Goal: Task Accomplishment & Management: Manage account settings

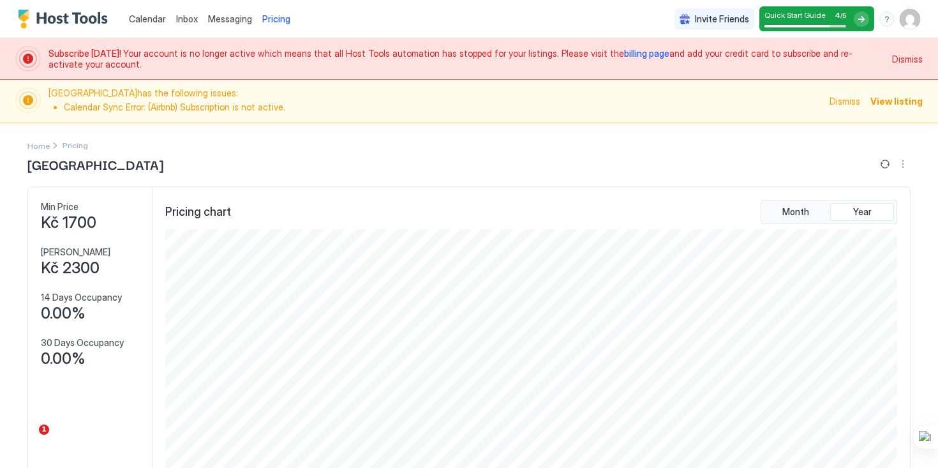
scroll to position [592, 0]
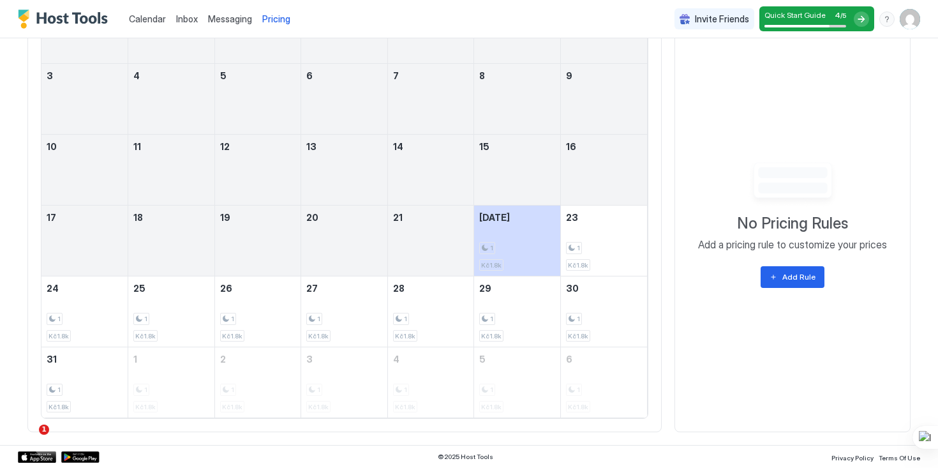
click at [912, 24] on img "User profile" at bounding box center [910, 19] width 20 height 20
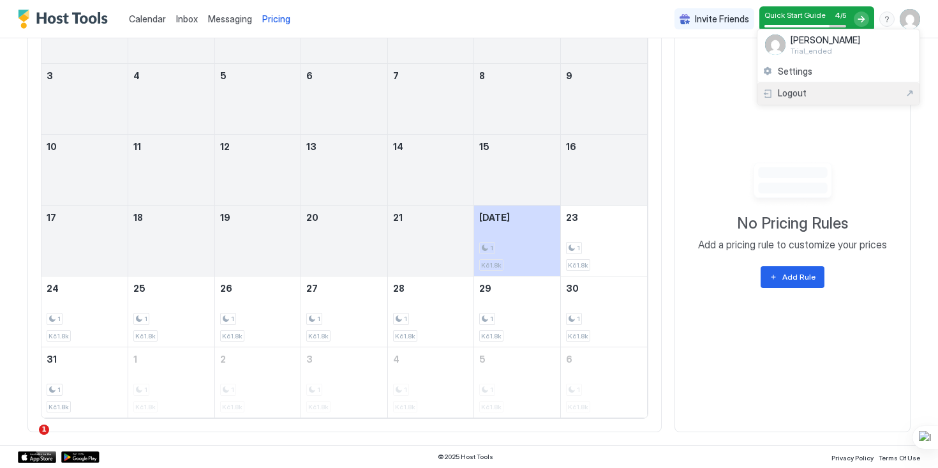
click at [776, 96] on div "Logout" at bounding box center [785, 92] width 44 height 11
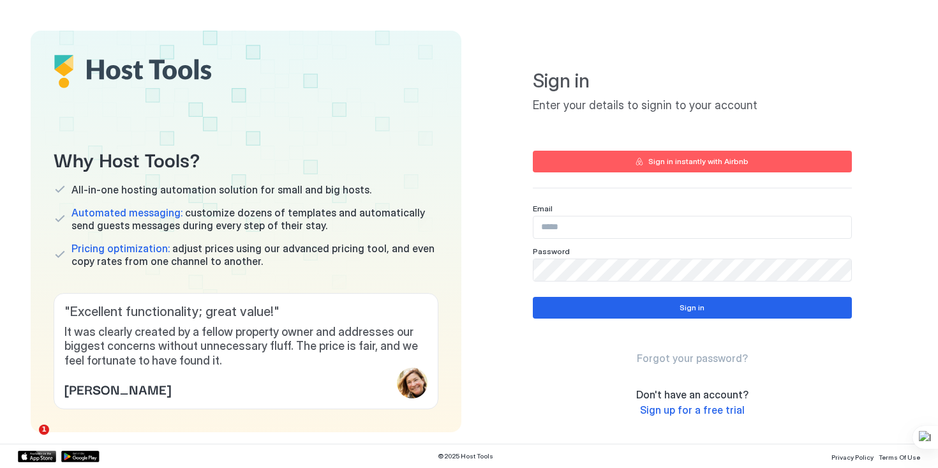
click at [595, 229] on input "Input Field" at bounding box center [693, 227] width 318 height 22
type input "**********"
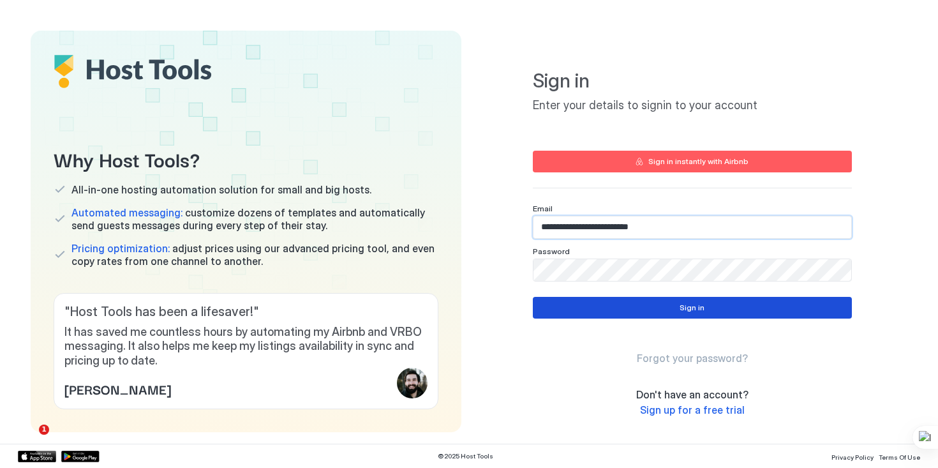
click at [600, 305] on button "Sign in" at bounding box center [692, 308] width 319 height 22
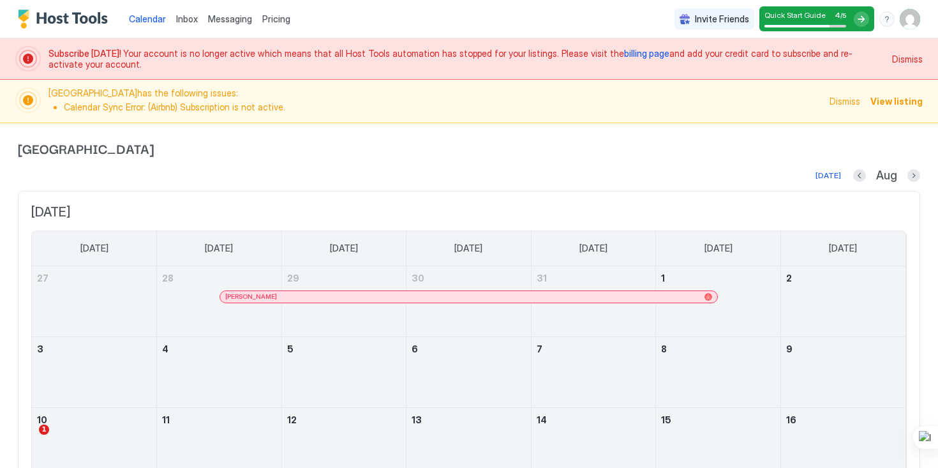
click at [192, 19] on span "Inbox" at bounding box center [187, 18] width 22 height 11
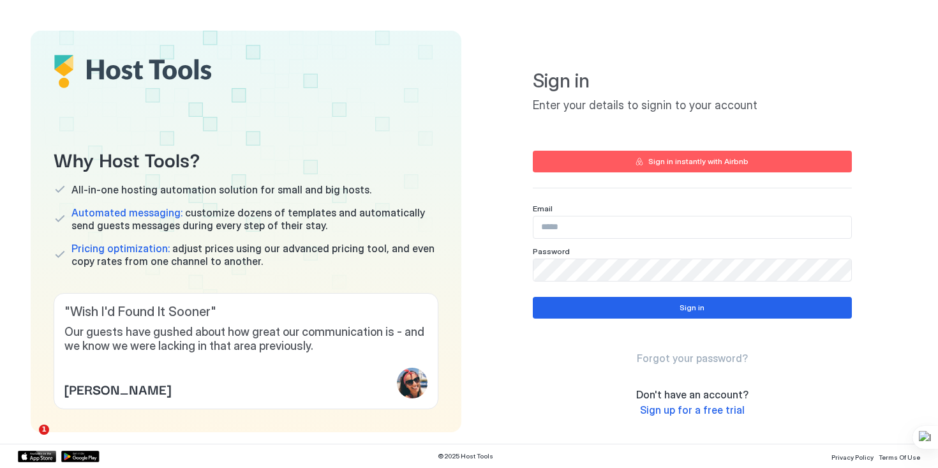
click at [565, 222] on input "Input Field" at bounding box center [693, 227] width 318 height 22
type input "**********"
click at [566, 310] on button "Sign in" at bounding box center [692, 308] width 319 height 22
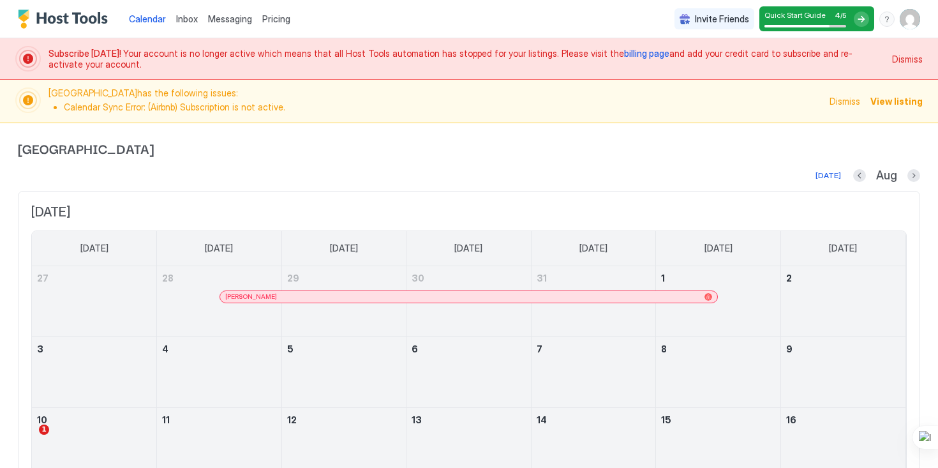
click at [275, 17] on span "Pricing" at bounding box center [276, 18] width 28 height 11
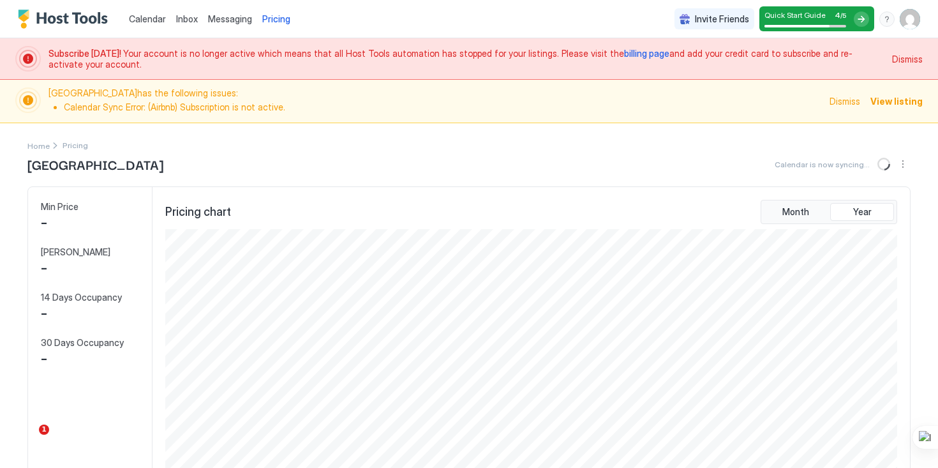
scroll to position [245, 735]
click at [269, 22] on span "Pricing" at bounding box center [276, 18] width 28 height 11
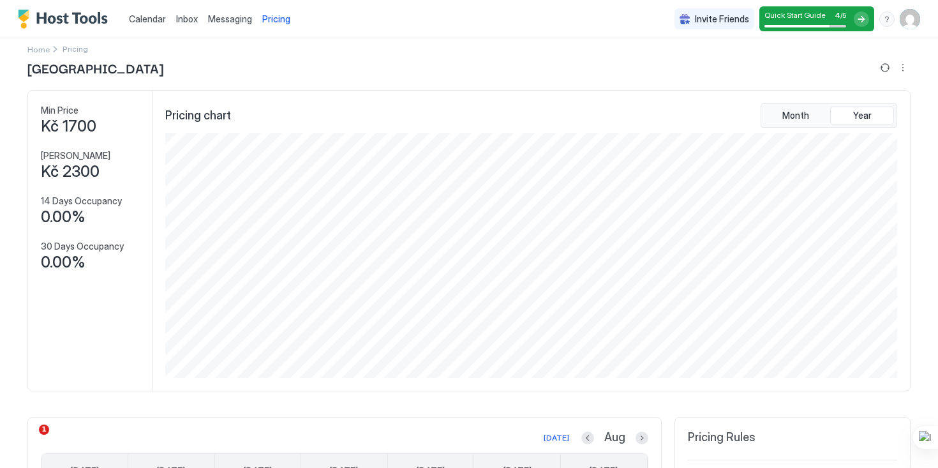
scroll to position [0, 0]
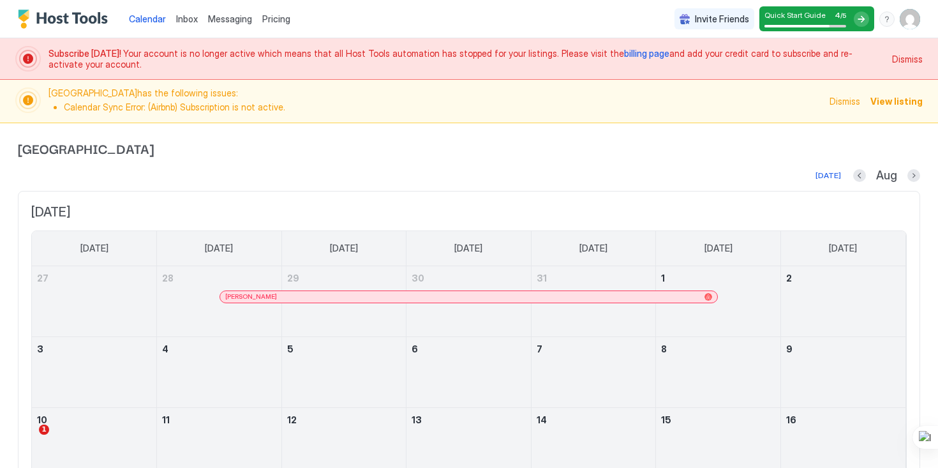
click at [903, 31] on div "Invite Friends Quick Start Guide 4 / 5 EK" at bounding box center [798, 19] width 246 height 38
click at [907, 22] on img "User profile" at bounding box center [910, 19] width 20 height 20
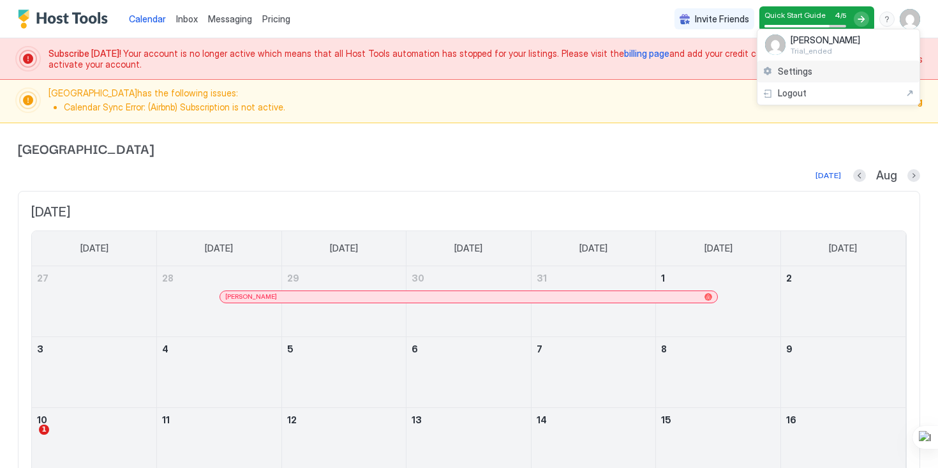
click at [823, 69] on div "Settings" at bounding box center [839, 72] width 162 height 22
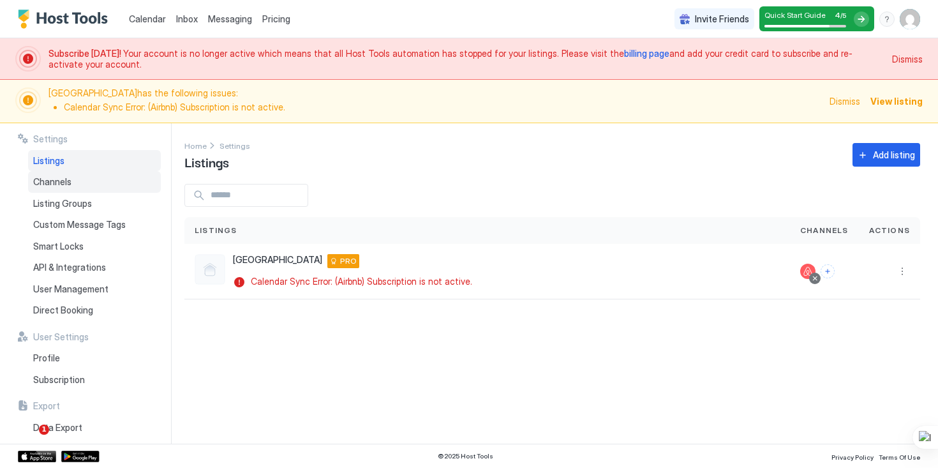
click at [63, 181] on span "Channels" at bounding box center [52, 181] width 38 height 11
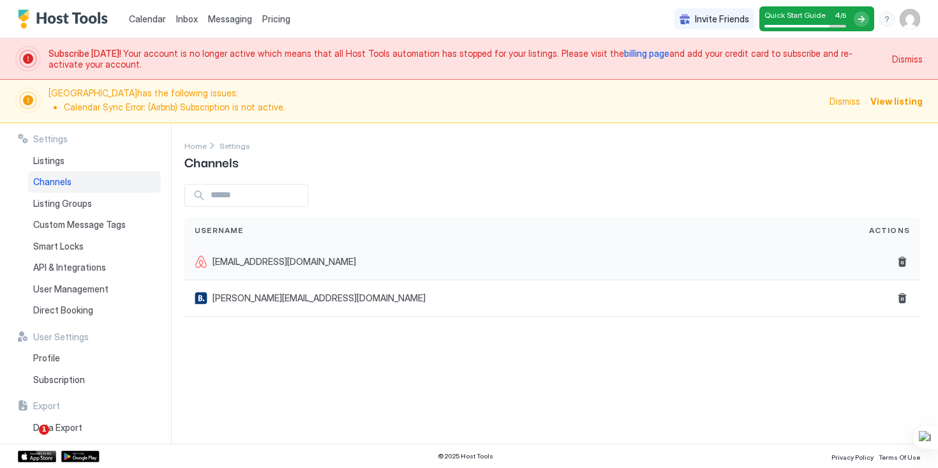
click at [903, 260] on button "Delete" at bounding box center [902, 261] width 15 height 15
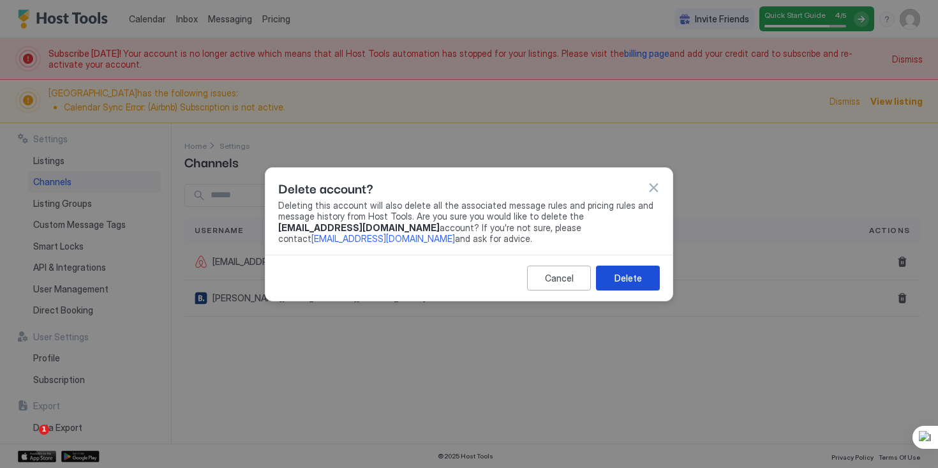
click at [623, 279] on div "Delete" at bounding box center [628, 277] width 27 height 13
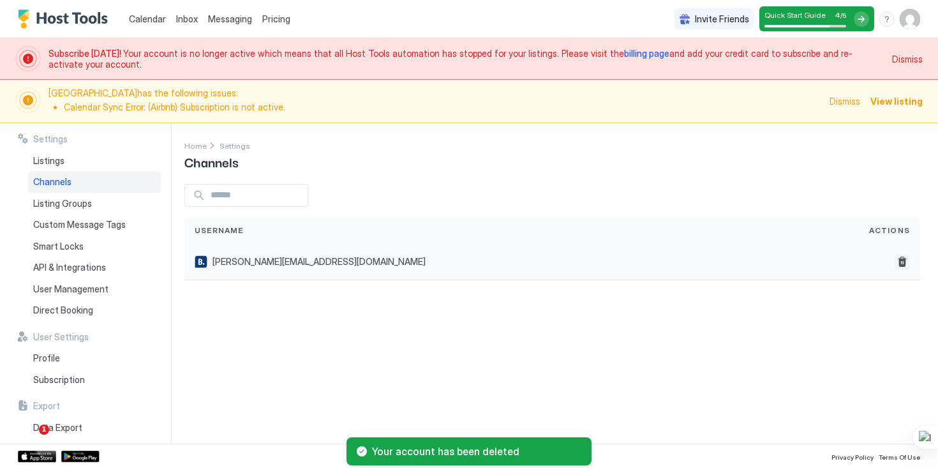
click at [908, 263] on button "Delete" at bounding box center [902, 261] width 15 height 15
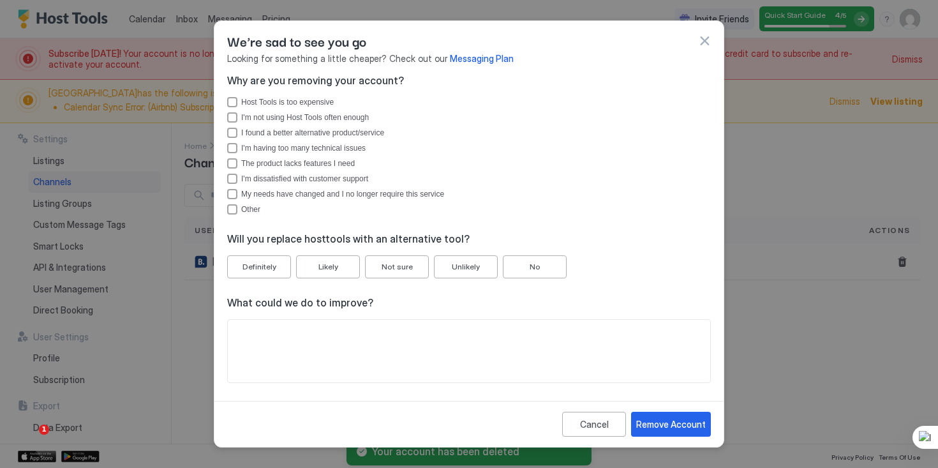
click at [647, 409] on div "Cancel Remove Account" at bounding box center [468, 424] width 509 height 46
click at [647, 427] on div "Remove Account" at bounding box center [671, 423] width 70 height 13
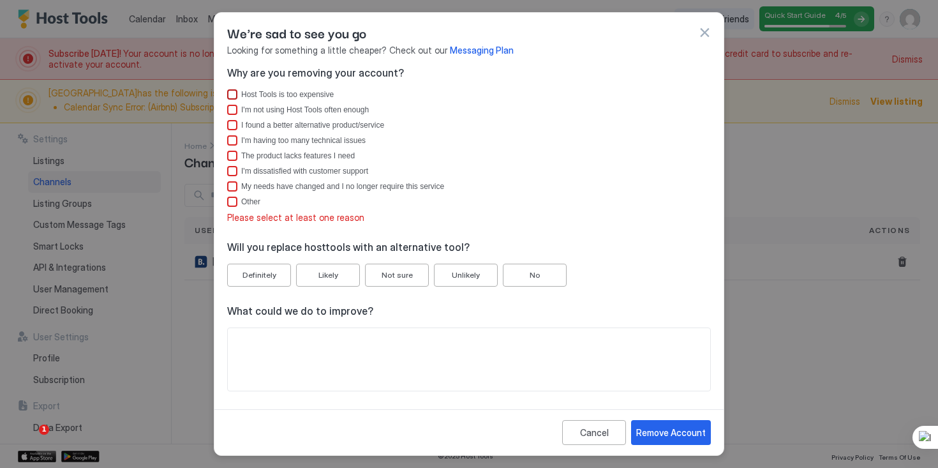
click at [233, 93] on div "Host Tools is too expensive" at bounding box center [232, 94] width 10 height 10
click at [655, 430] on div "Remove Account" at bounding box center [671, 432] width 70 height 13
